Goal: Information Seeking & Learning: Learn about a topic

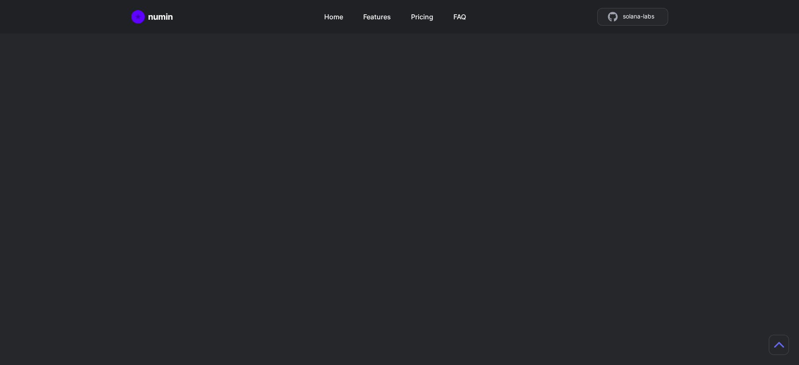
click at [531, 286] on h2 "Mint tokens as store credit" at bounding box center [531, 306] width 198 height 40
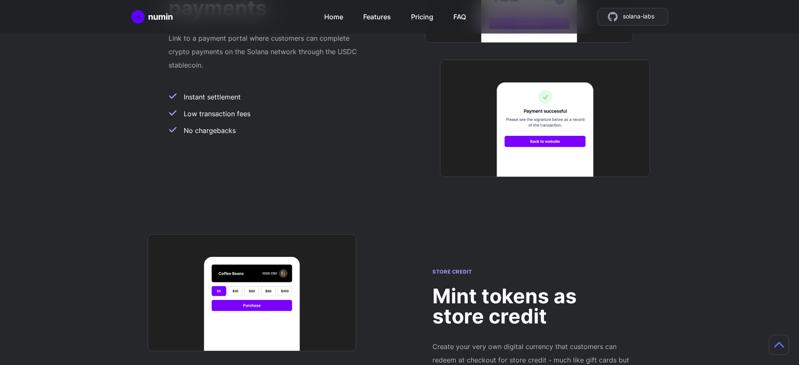
click at [531, 286] on h2 "Mint tokens as store credit" at bounding box center [531, 306] width 198 height 40
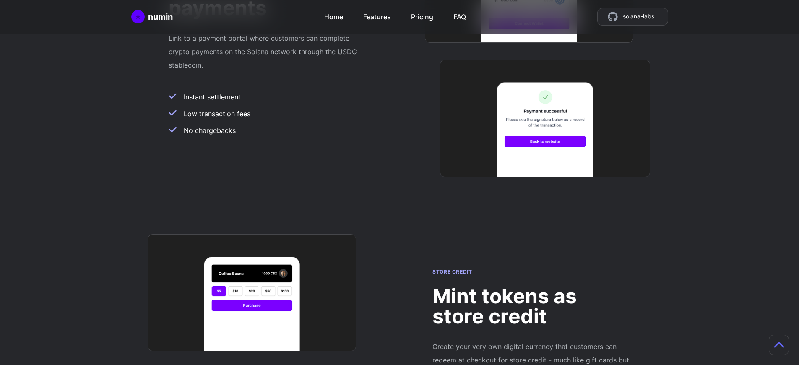
click at [531, 286] on h2 "Mint tokens as store credit" at bounding box center [531, 306] width 198 height 40
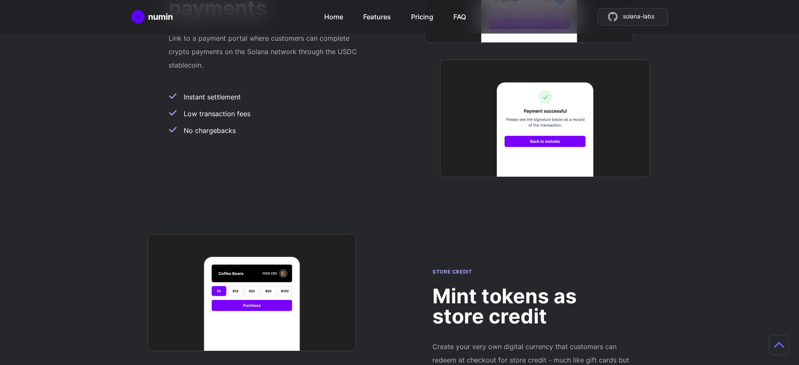
click at [531, 286] on h2 "Mint tokens as store credit" at bounding box center [531, 306] width 198 height 40
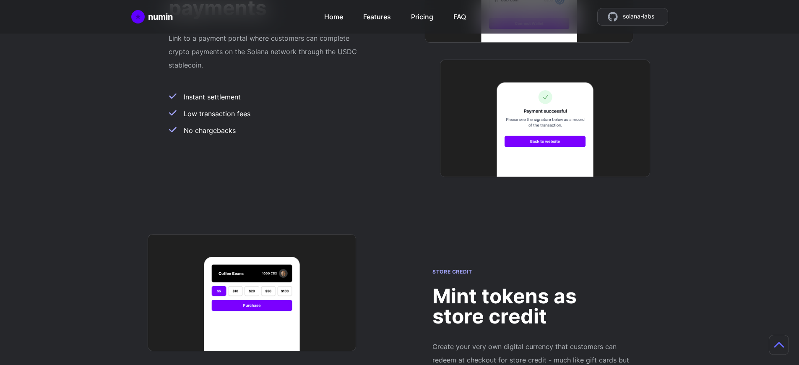
click at [531, 286] on h2 "Mint tokens as store credit" at bounding box center [531, 306] width 198 height 40
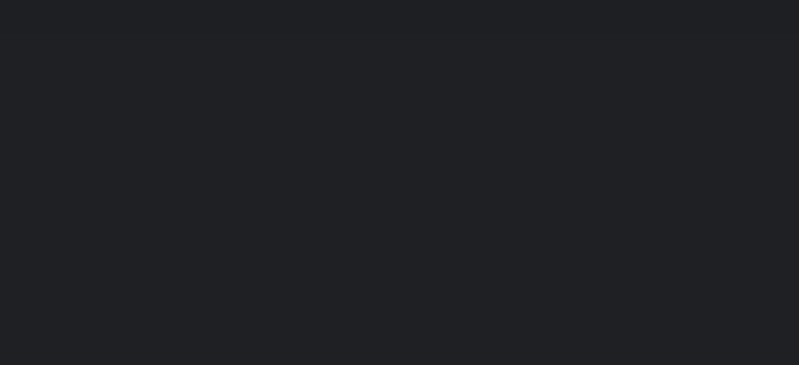
click at [352, 241] on link "Get started" at bounding box center [349, 246] width 87 height 20
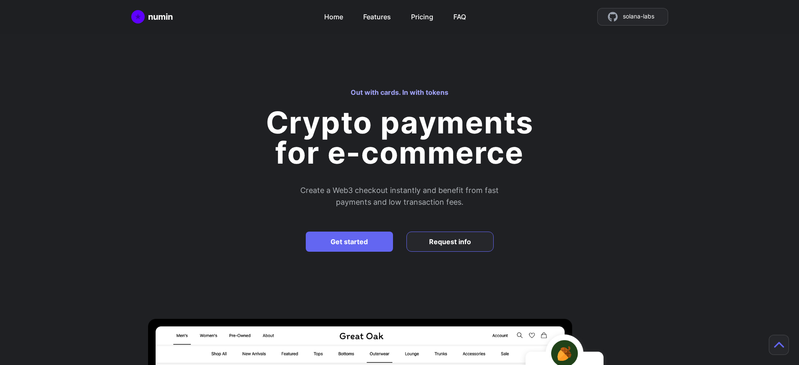
scroll to position [726, 0]
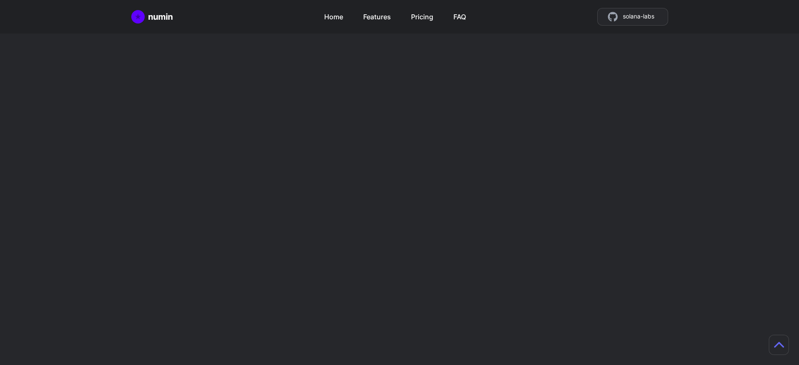
click at [531, 286] on h2 "Mint tokens as store credit" at bounding box center [531, 306] width 198 height 40
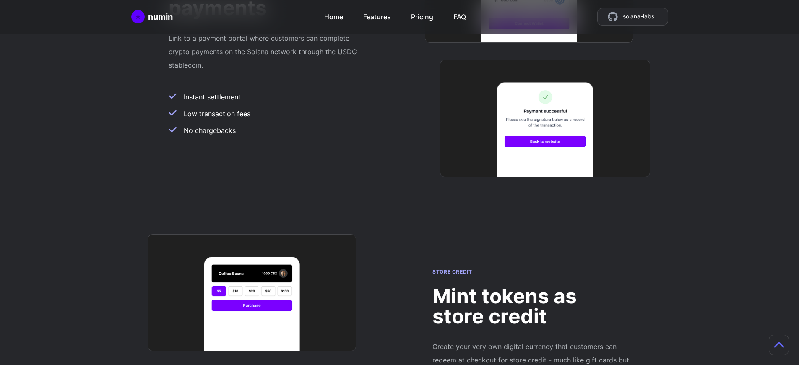
click at [531, 286] on h2 "Mint tokens as store credit" at bounding box center [531, 306] width 198 height 40
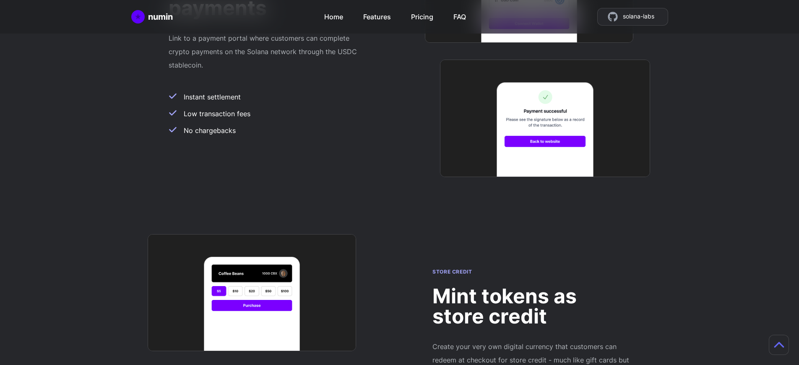
click at [531, 286] on h2 "Mint tokens as store credit" at bounding box center [531, 306] width 198 height 40
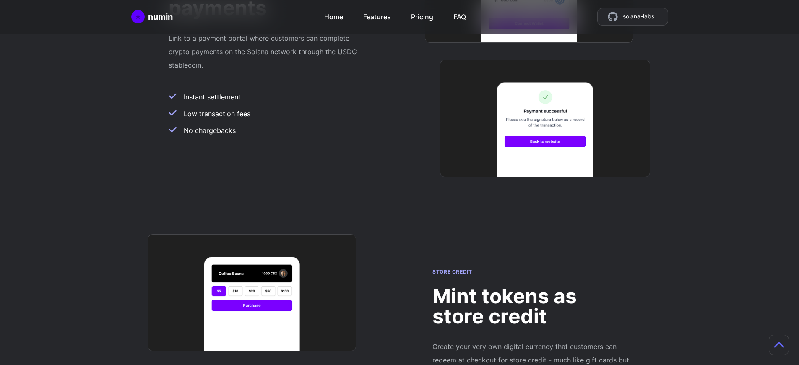
click at [531, 286] on h2 "Mint tokens as store credit" at bounding box center [531, 306] width 198 height 40
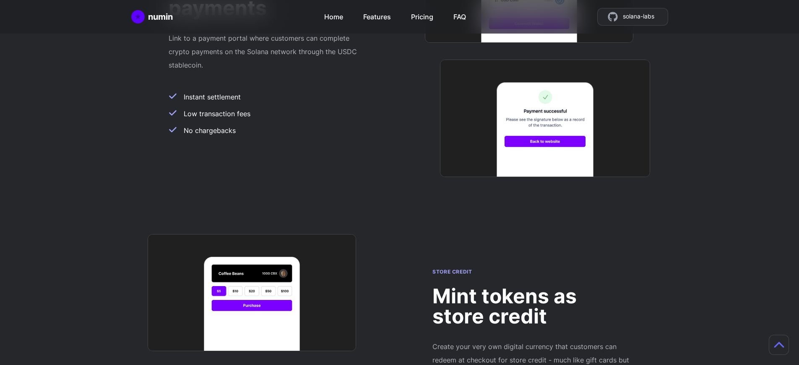
click at [531, 286] on h2 "Mint tokens as store credit" at bounding box center [531, 306] width 198 height 40
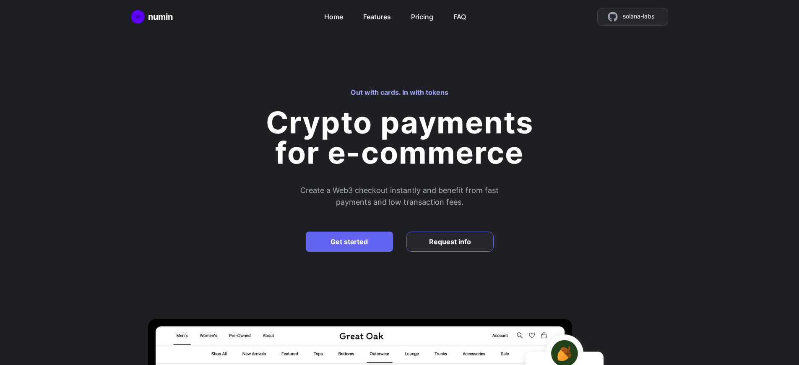
scroll to position [505, 0]
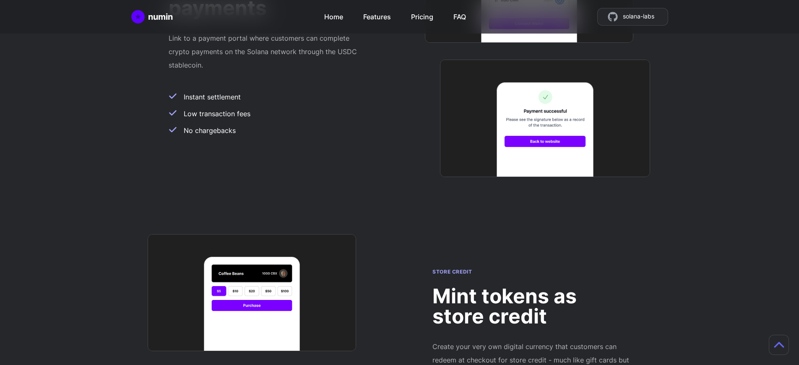
click at [531, 286] on h2 "Mint tokens as store credit" at bounding box center [531, 306] width 198 height 40
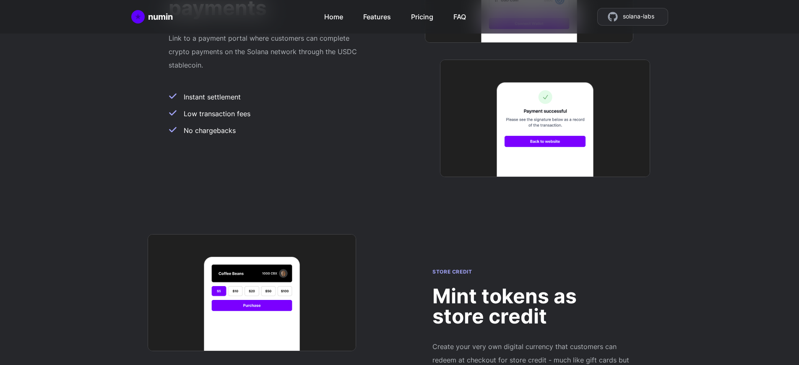
click at [531, 286] on h2 "Mint tokens as store credit" at bounding box center [531, 306] width 198 height 40
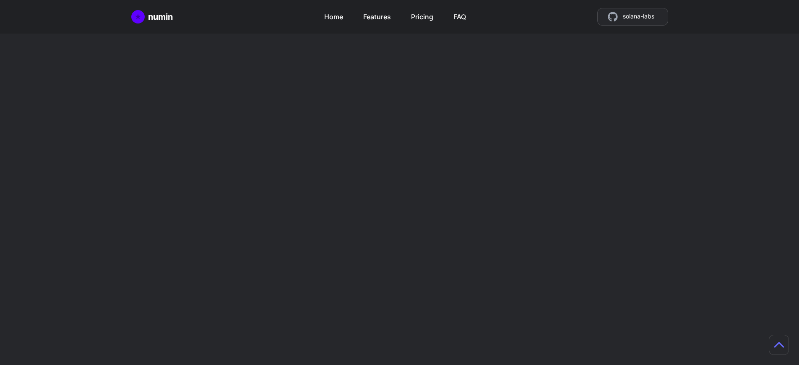
click at [531, 286] on h2 "Mint tokens as store credit" at bounding box center [531, 306] width 198 height 40
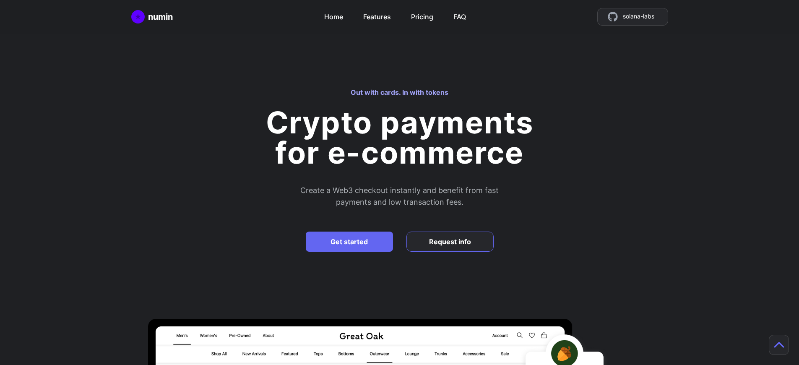
scroll to position [505, 0]
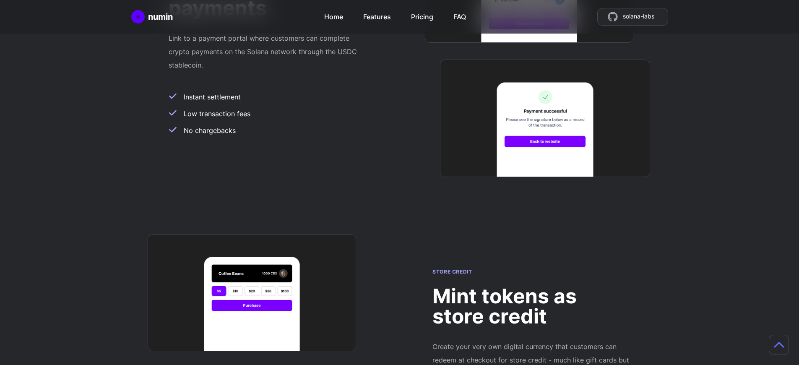
click at [531, 286] on h2 "Mint tokens as store credit" at bounding box center [531, 306] width 198 height 40
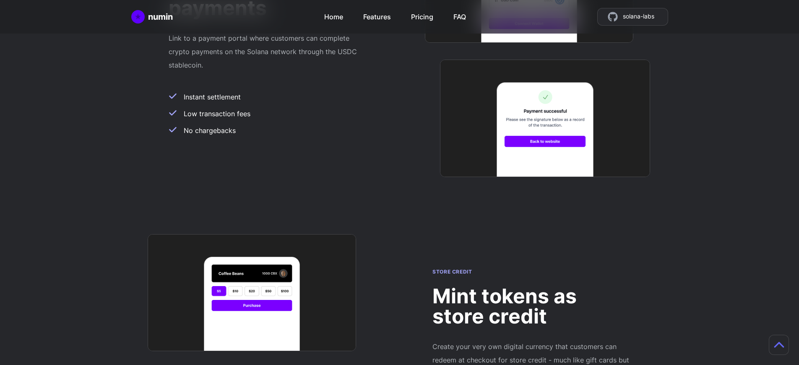
click at [531, 286] on h2 "Mint tokens as store credit" at bounding box center [531, 306] width 198 height 40
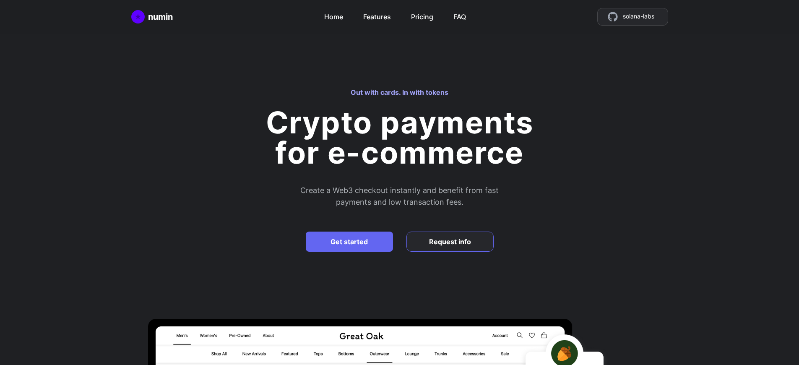
scroll to position [2130, 0]
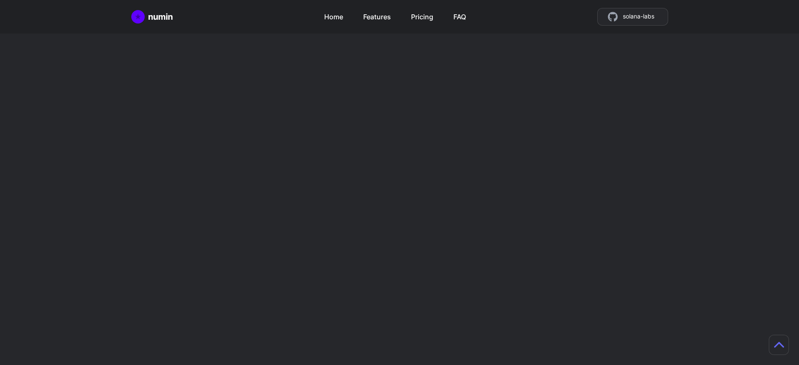
scroll to position [726, 0]
click at [531, 286] on h2 "Mint tokens as store credit" at bounding box center [531, 306] width 198 height 40
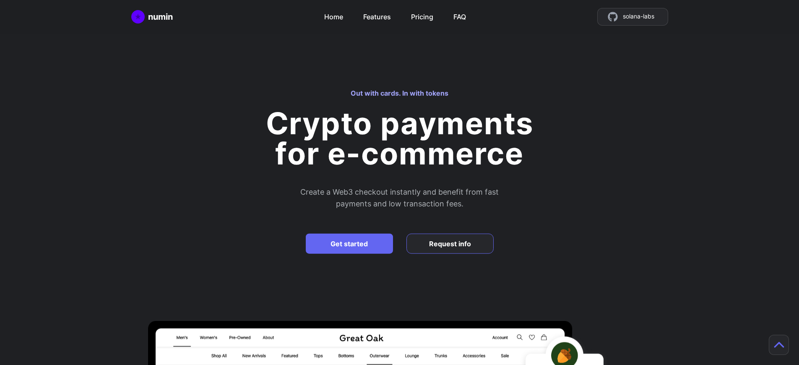
scroll to position [1276, 0]
